Goal: Task Accomplishment & Management: Complete application form

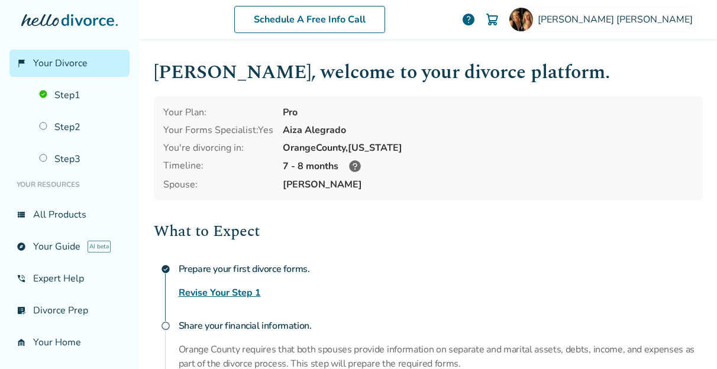
click at [350, 166] on icon at bounding box center [355, 166] width 14 height 14
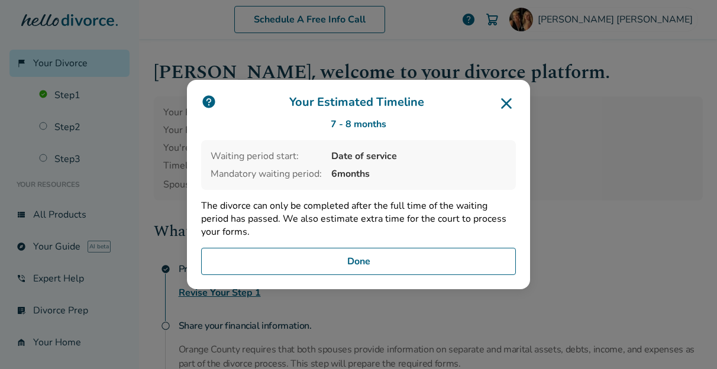
click at [375, 236] on p "The divorce can only be completed after the full time of the waiting period has…" at bounding box center [358, 218] width 315 height 39
click at [366, 258] on button "Done" at bounding box center [358, 261] width 315 height 27
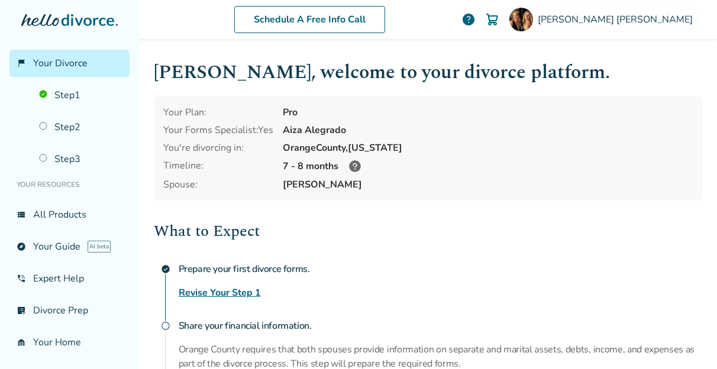
click at [393, 232] on h2 "What to Expect" at bounding box center [428, 231] width 549 height 24
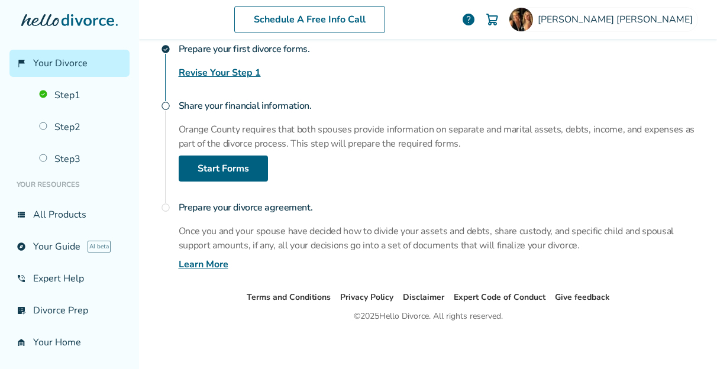
scroll to position [221, 0]
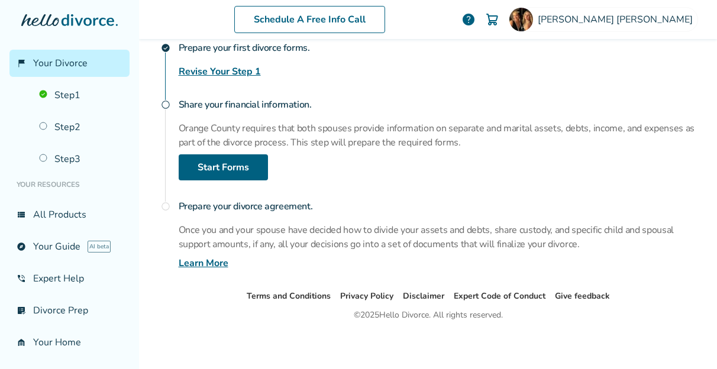
click at [366, 195] on h4 "Prepare your divorce agreement." at bounding box center [441, 207] width 524 height 24
click at [373, 187] on div "What to Expect check_circle Prepare your first divorce forms. Revise Your Step …" at bounding box center [428, 134] width 549 height 272
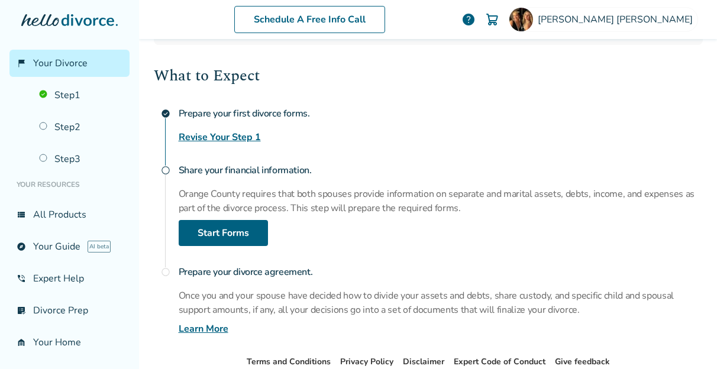
scroll to position [136, 0]
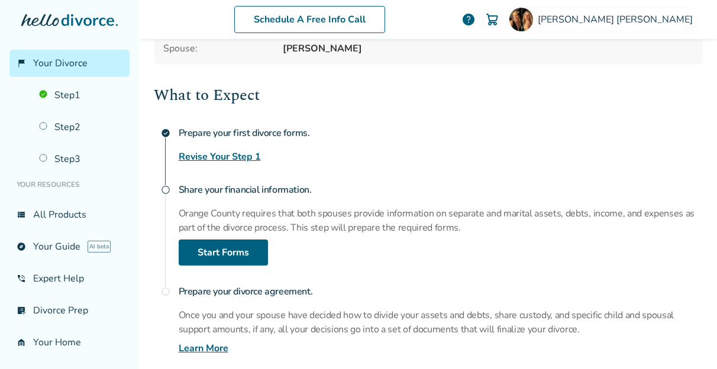
click at [376, 173] on div "What to Expect check_circle Prepare your first divorce forms. Revise Your Step …" at bounding box center [428, 219] width 549 height 272
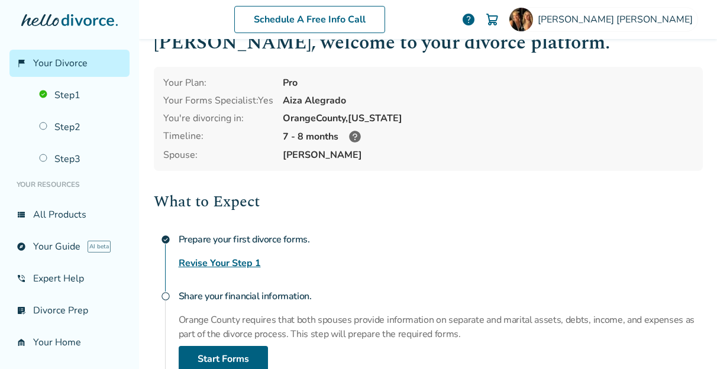
scroll to position [0, 0]
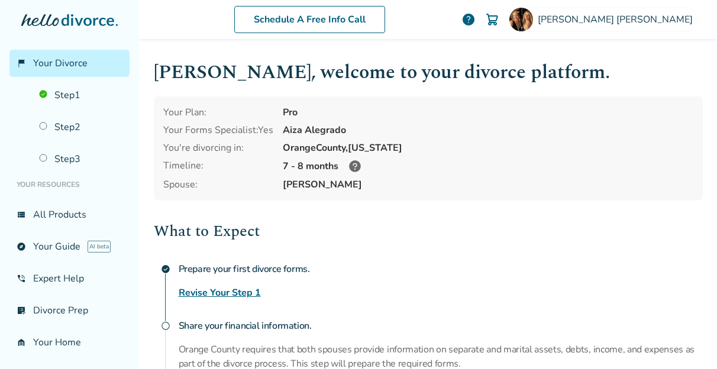
click at [252, 234] on h2 "What to Expect" at bounding box center [428, 231] width 549 height 24
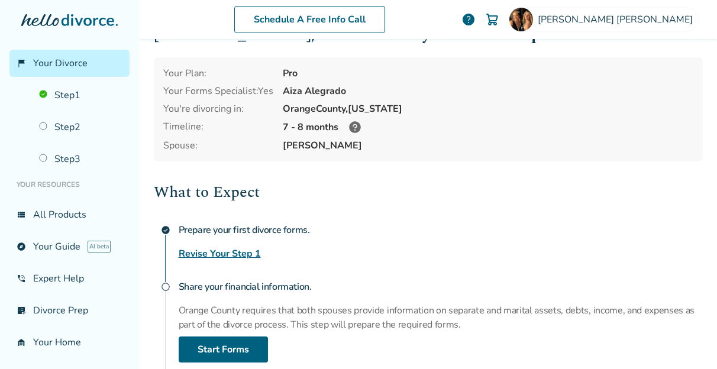
scroll to position [90, 0]
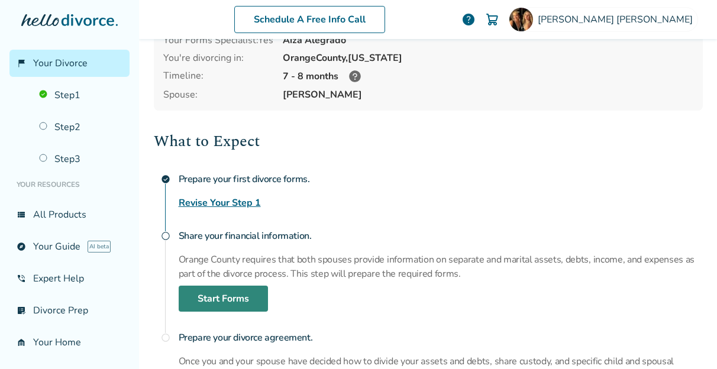
click at [227, 302] on link "Start Forms" at bounding box center [223, 299] width 89 height 26
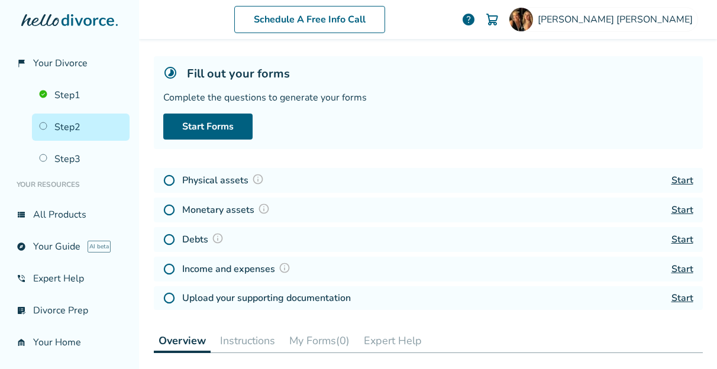
click at [252, 175] on img at bounding box center [258, 179] width 12 height 12
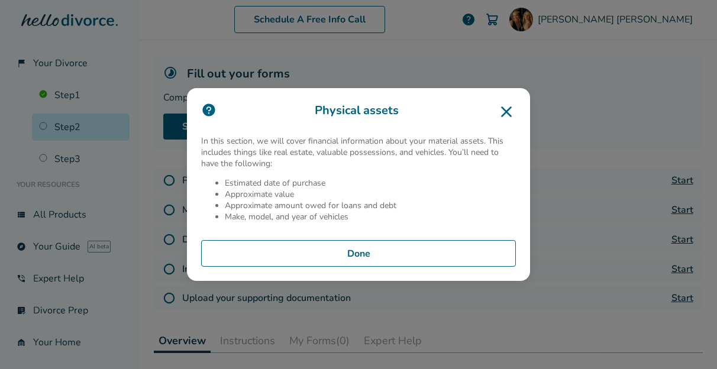
click at [503, 114] on icon at bounding box center [506, 111] width 11 height 11
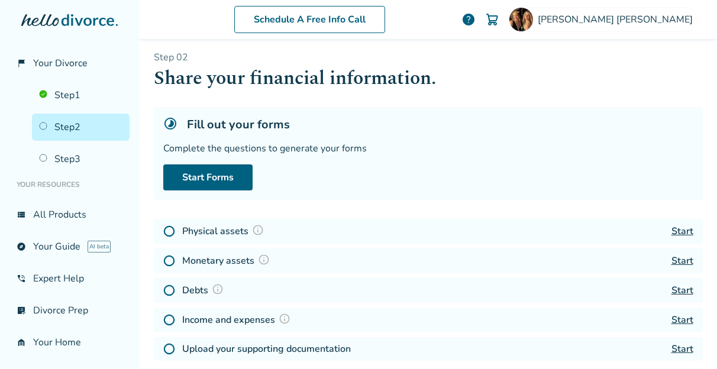
scroll to position [0, 0]
